Goal: Information Seeking & Learning: Learn about a topic

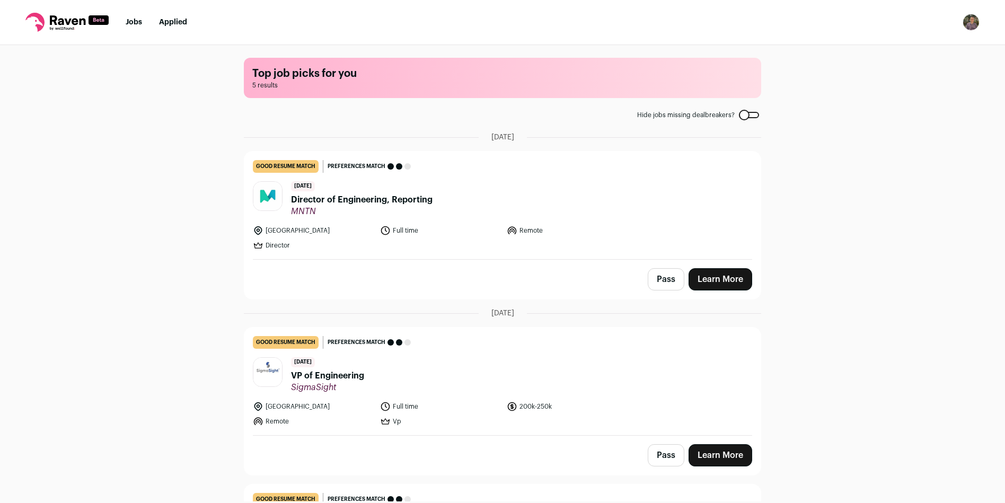
click at [299, 376] on span "VP of Engineering" at bounding box center [327, 375] width 73 height 13
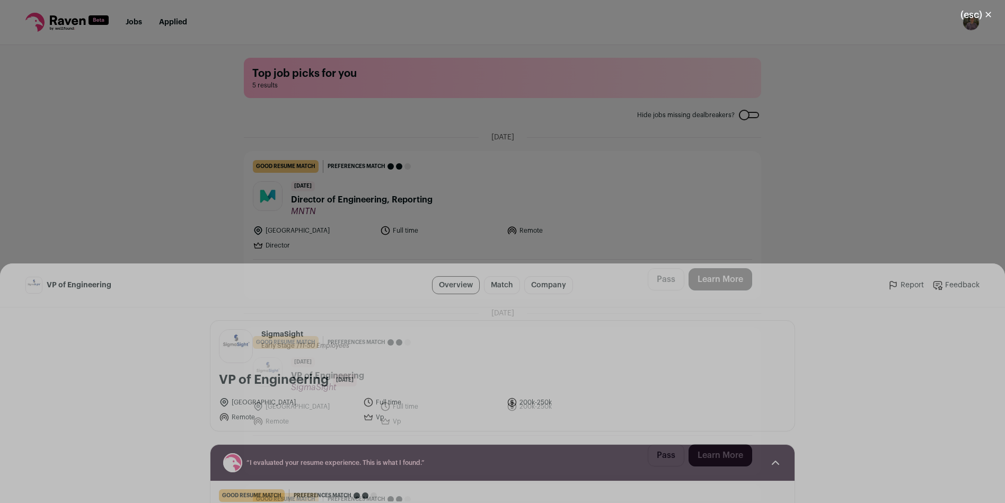
click at [980, 13] on button "(esc) ✕" at bounding box center [976, 14] width 57 height 23
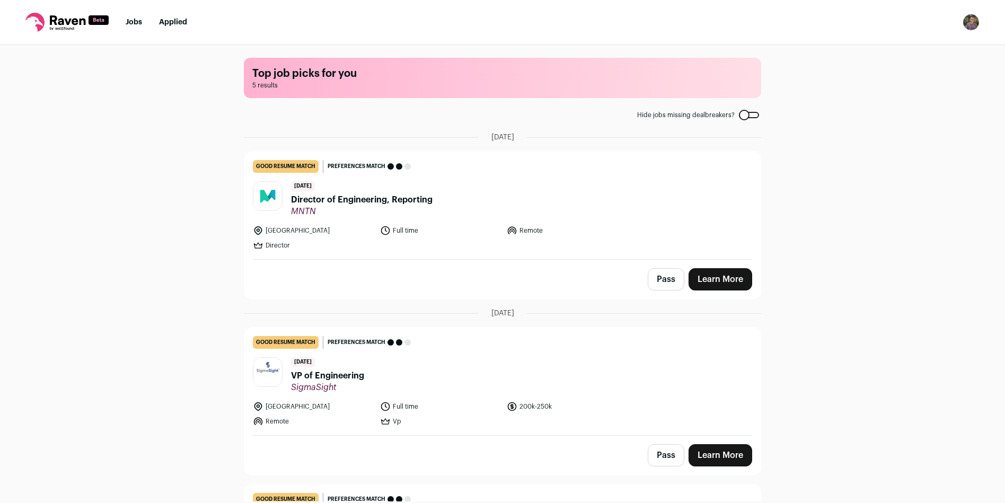
drag, startPoint x: 357, startPoint y: 199, endPoint x: 358, endPoint y: 206, distance: 7.5
click at [356, 200] on span "Director of Engineering, Reporting" at bounding box center [362, 199] width 142 height 13
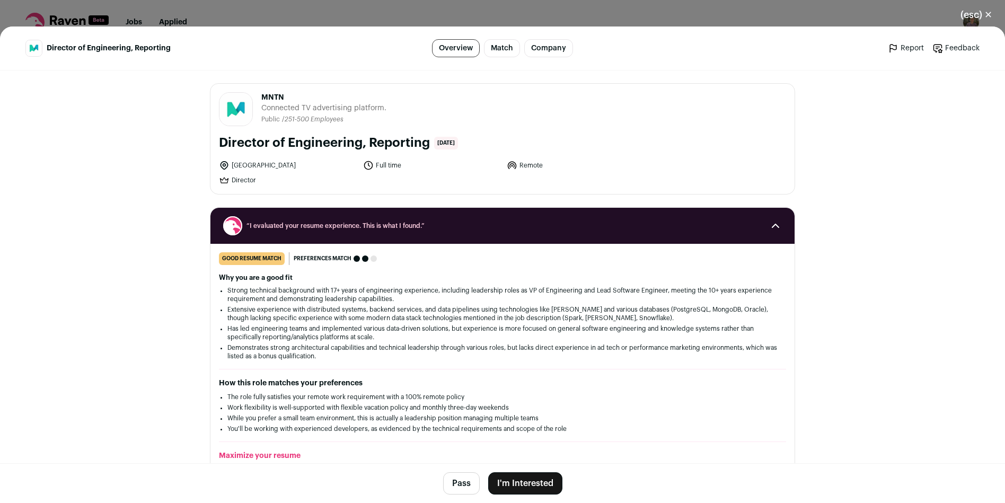
click at [979, 5] on button "(esc) ✕" at bounding box center [976, 14] width 57 height 23
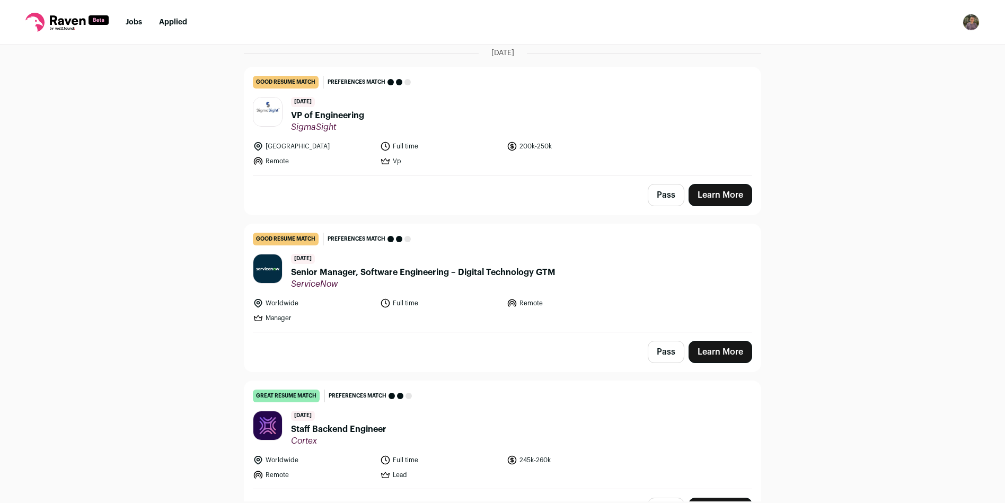
scroll to position [286, 0]
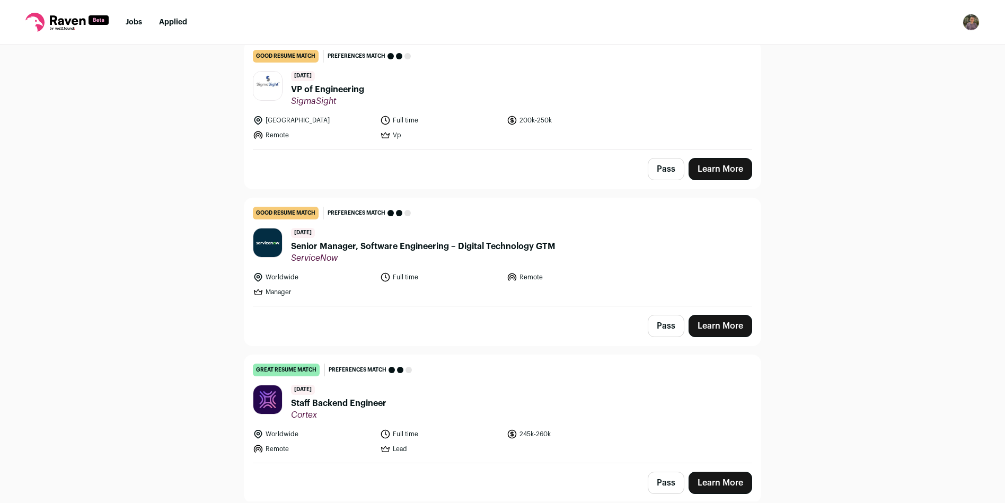
click at [494, 237] on div "[DATE] Senior Manager, Software Engineering – Digital Technology GTM [GEOGRAPHI…" at bounding box center [423, 246] width 265 height 36
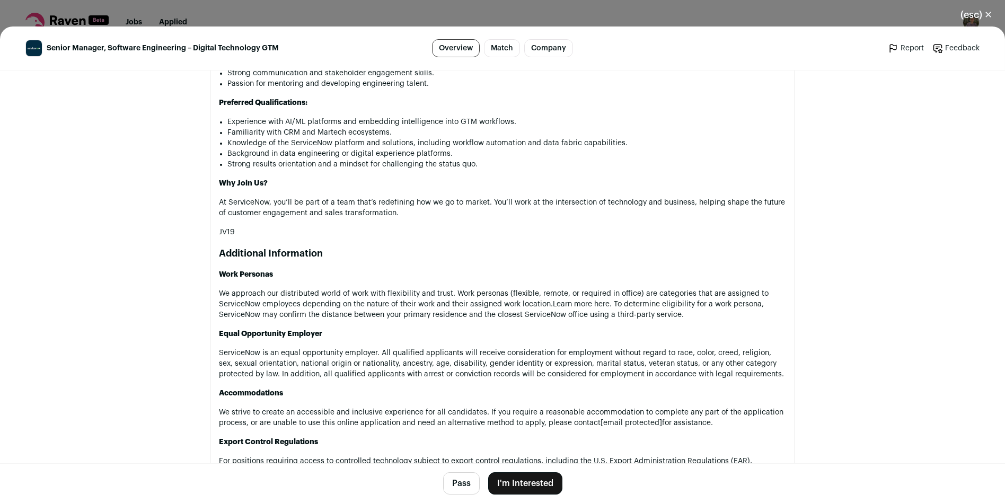
scroll to position [1145, 0]
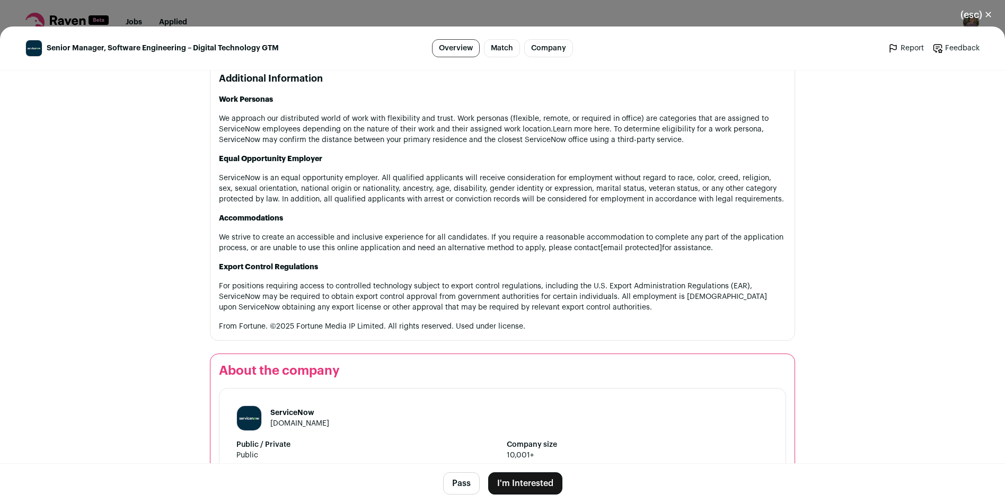
click at [971, 6] on button "(esc) ✕" at bounding box center [976, 14] width 57 height 23
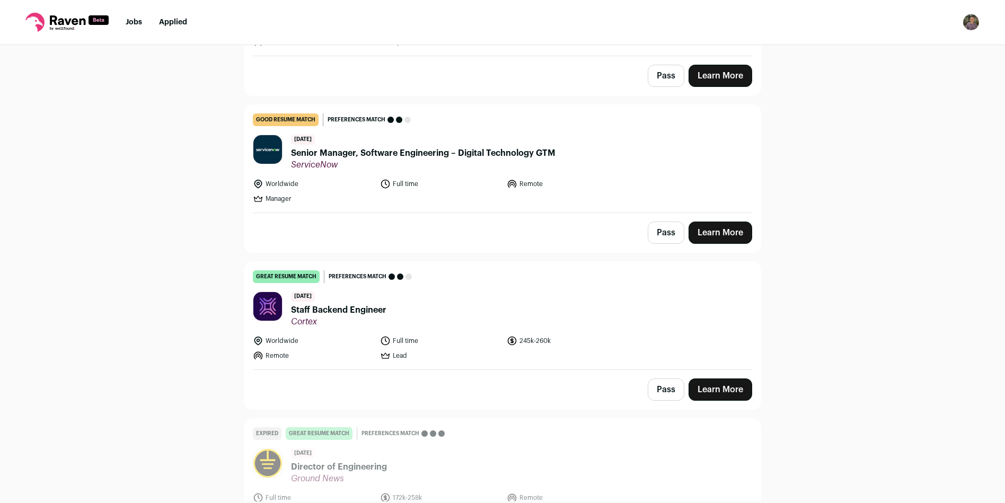
scroll to position [445, 0]
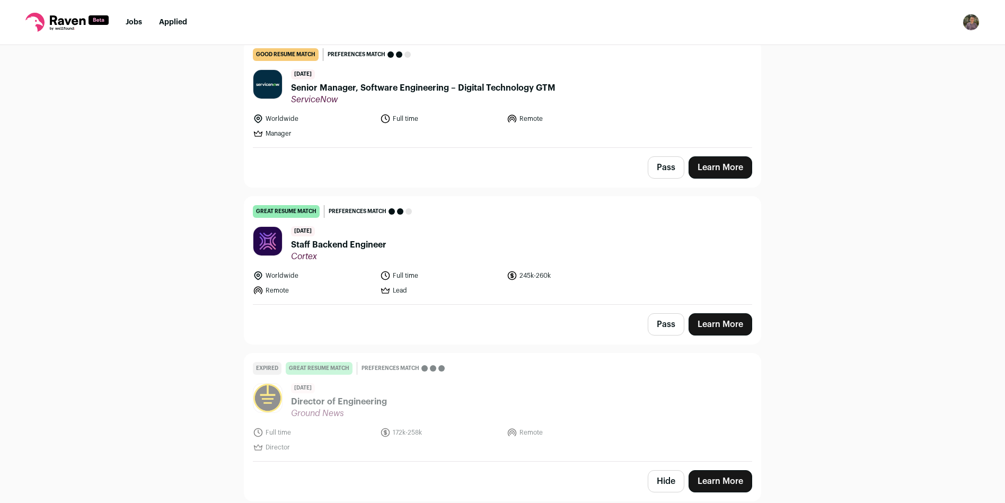
click at [304, 268] on link "great resume match You meet the must-have requirements, the nice-to-have requir…" at bounding box center [502, 251] width 516 height 108
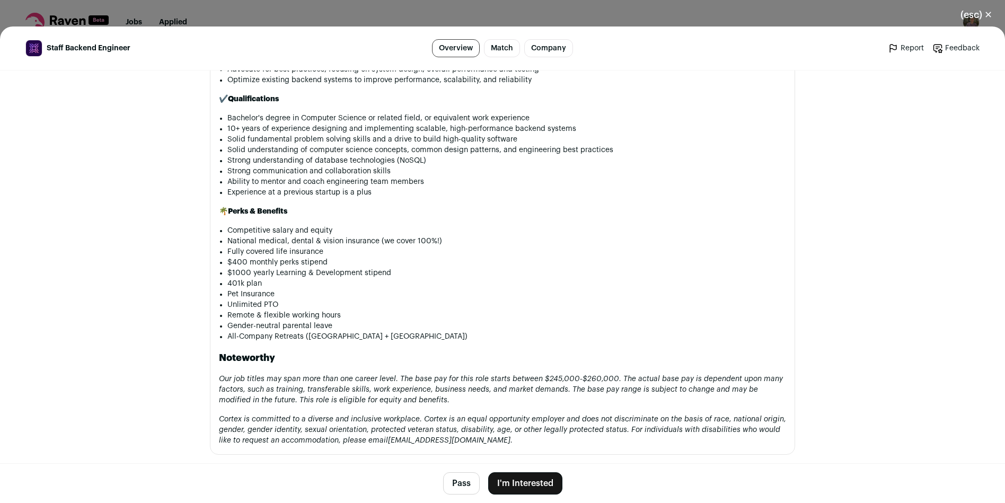
scroll to position [859, 0]
